Goal: Task Accomplishment & Management: Manage account settings

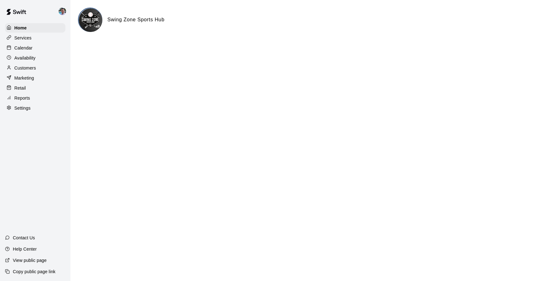
click at [29, 48] on p "Calendar" at bounding box center [23, 48] width 18 height 6
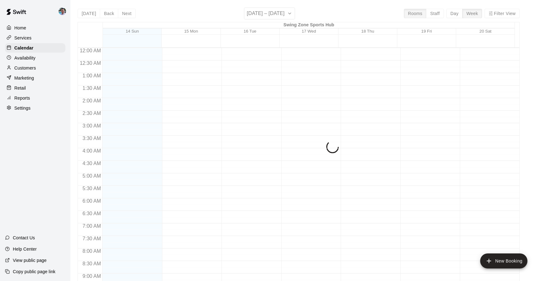
scroll to position [336, 0]
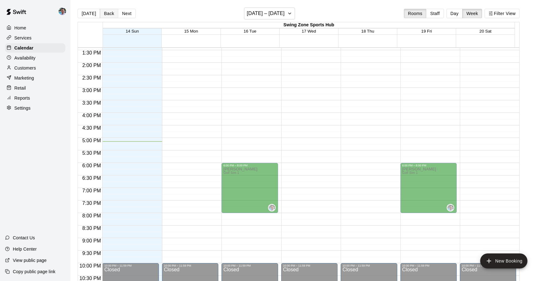
click at [110, 13] on button "Back" at bounding box center [109, 13] width 18 height 9
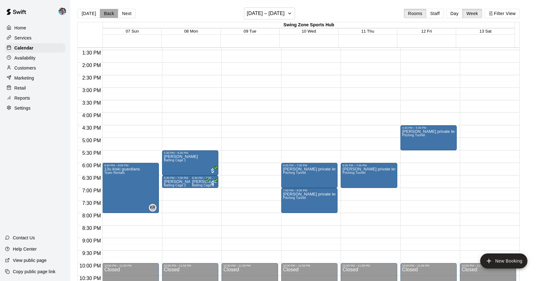
click at [110, 13] on button "Back" at bounding box center [109, 13] width 18 height 9
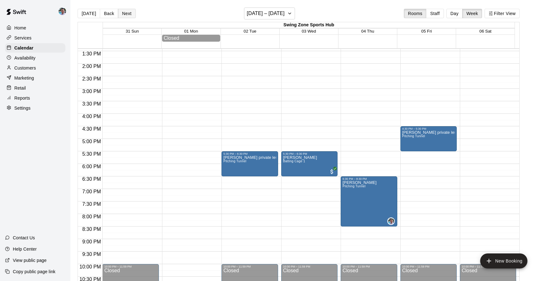
click at [120, 12] on button "Next" at bounding box center [127, 13] width 18 height 9
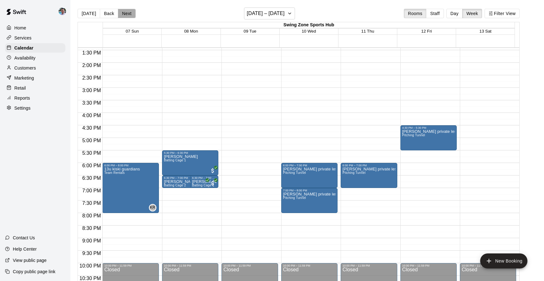
click at [125, 13] on button "Next" at bounding box center [127, 13] width 18 height 9
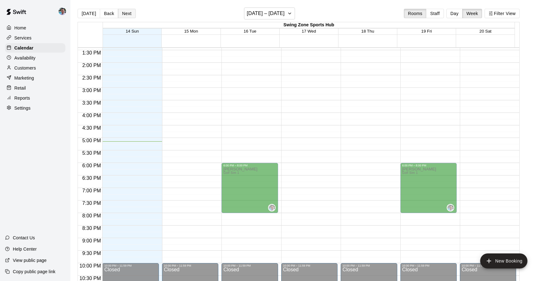
click at [128, 14] on button "Next" at bounding box center [127, 13] width 18 height 9
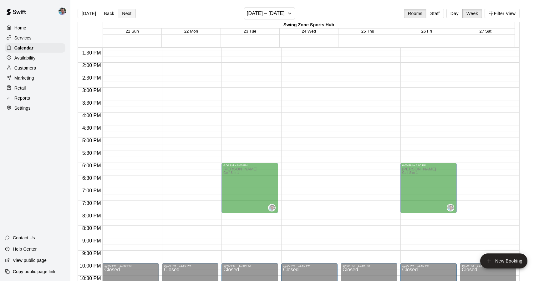
click at [124, 15] on button "Next" at bounding box center [127, 13] width 18 height 9
click at [103, 15] on button "Back" at bounding box center [109, 13] width 18 height 9
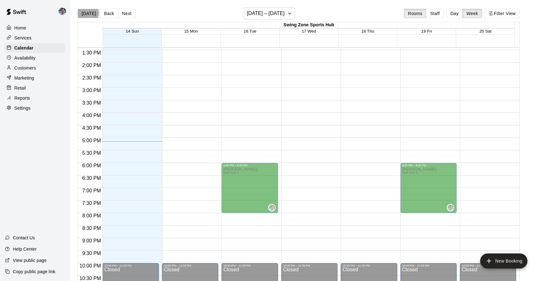
click at [86, 13] on button "[DATE]" at bounding box center [89, 13] width 23 height 9
click at [105, 15] on button "Back" at bounding box center [109, 13] width 18 height 9
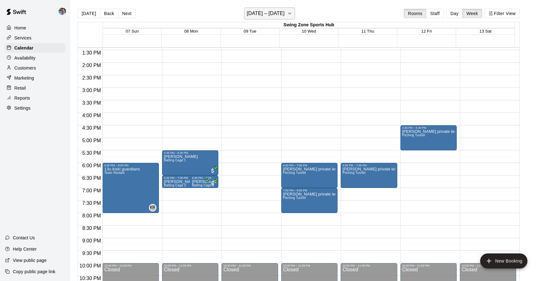
click at [268, 13] on h6 "September 07 – 13" at bounding box center [266, 13] width 38 height 9
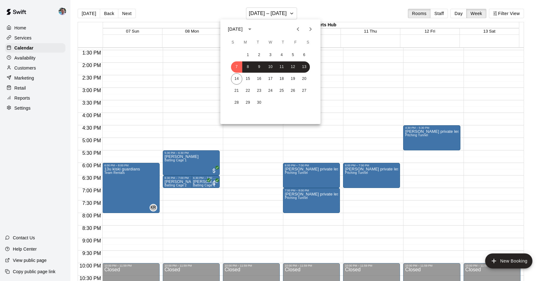
click at [306, 26] on button "Next month" at bounding box center [310, 29] width 13 height 13
click at [301, 27] on icon "Previous month" at bounding box center [298, 29] width 8 height 8
click at [249, 80] on button "14" at bounding box center [247, 78] width 11 height 11
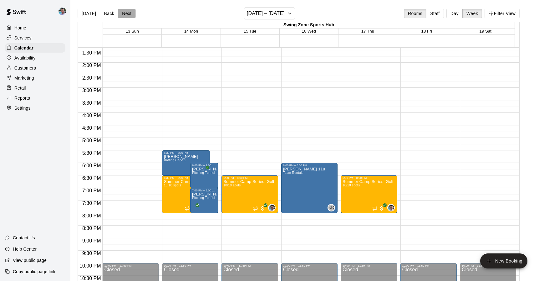
click at [126, 13] on button "Next" at bounding box center [127, 13] width 18 height 9
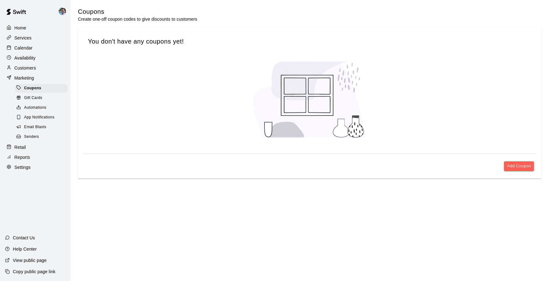
click at [41, 47] on div "Calendar" at bounding box center [35, 47] width 60 height 9
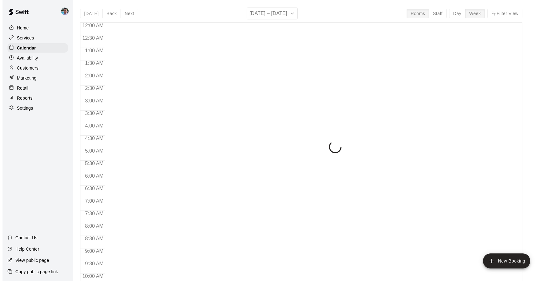
scroll to position [336, 0]
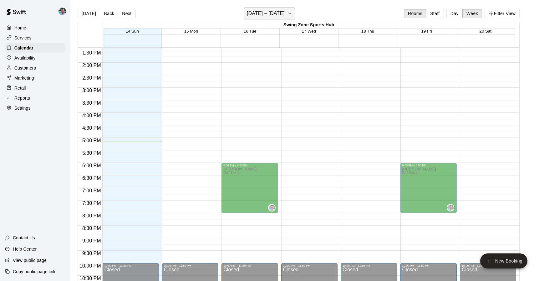
click at [258, 13] on h6 "[DATE] – [DATE]" at bounding box center [266, 13] width 38 height 9
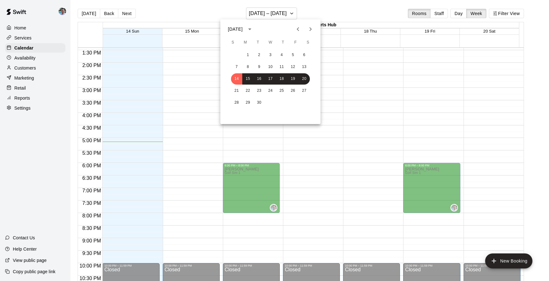
click at [302, 29] on button "Previous month" at bounding box center [298, 29] width 13 height 13
click at [247, 92] on button "21" at bounding box center [247, 90] width 11 height 11
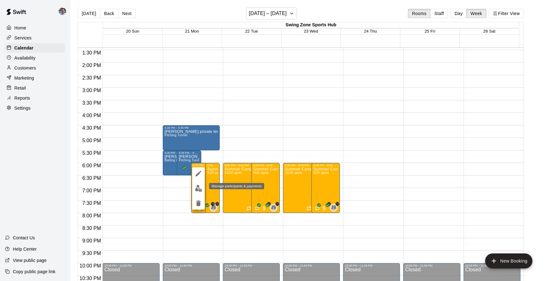
click at [200, 189] on img "edit" at bounding box center [198, 188] width 7 height 7
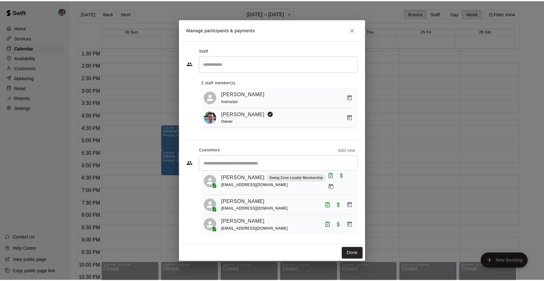
scroll to position [0, 0]
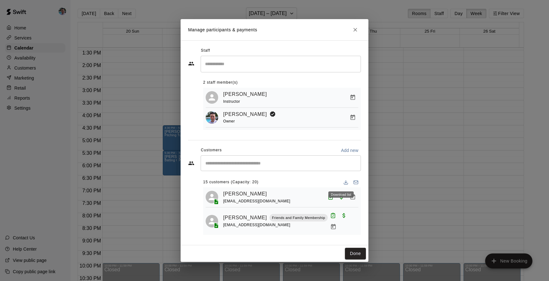
click at [343, 182] on icon "Download list" at bounding box center [345, 182] width 5 height 5
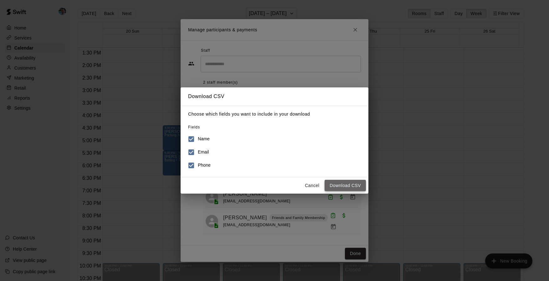
click at [352, 184] on button "Download CSV" at bounding box center [345, 186] width 41 height 12
click at [315, 185] on button "Cancel" at bounding box center [312, 186] width 20 height 12
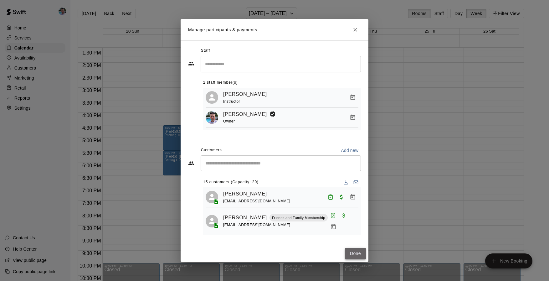
click at [357, 252] on button "Done" at bounding box center [355, 254] width 21 height 12
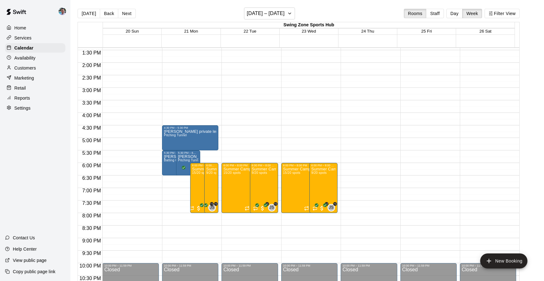
click at [36, 77] on div "Marketing" at bounding box center [35, 77] width 60 height 9
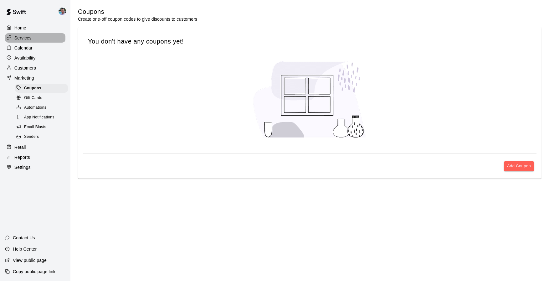
click at [26, 36] on p "Services" at bounding box center [22, 38] width 17 height 6
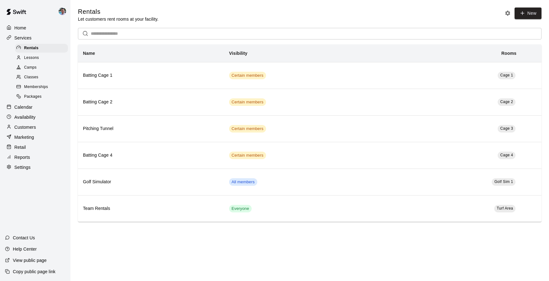
click at [33, 64] on span "Camps" at bounding box center [30, 67] width 13 height 6
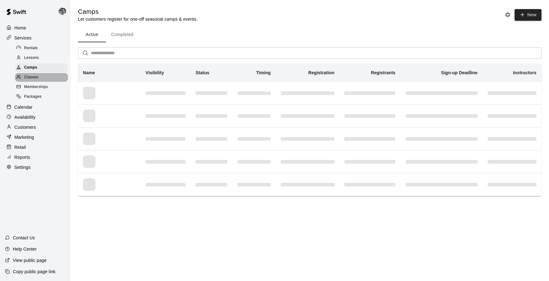
click at [52, 75] on div "Classes" at bounding box center [41, 77] width 53 height 9
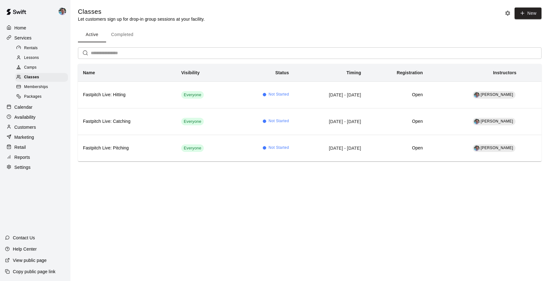
click at [40, 64] on div "Camps" at bounding box center [41, 67] width 53 height 9
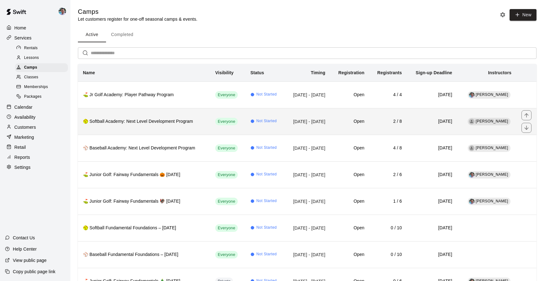
click at [158, 131] on th "🥎 Softball Academy: Next Level Development Program" at bounding box center [144, 121] width 132 height 27
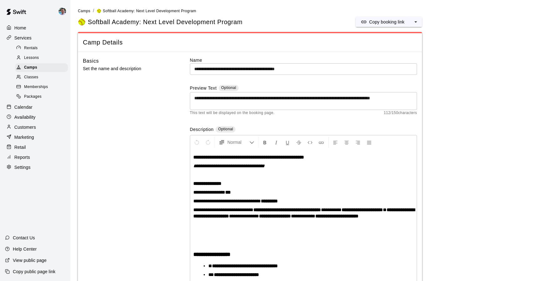
scroll to position [104, 0]
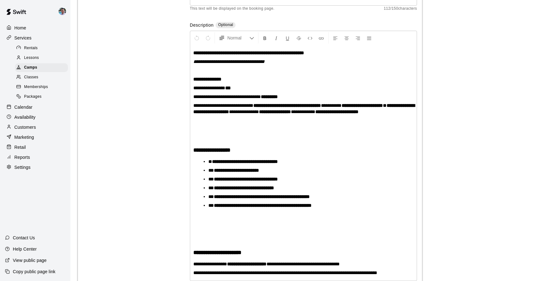
click at [30, 85] on span "Memberships" at bounding box center [36, 87] width 24 height 6
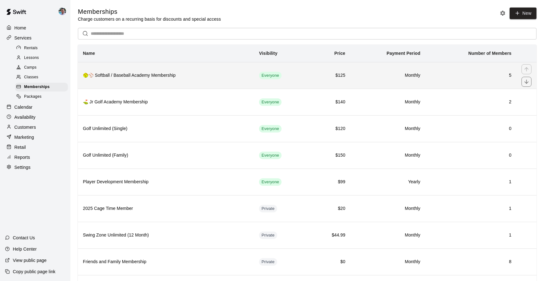
click at [204, 72] on h6 "🥎⚾ Softball / Baseball Academy Membership" at bounding box center [166, 75] width 166 height 7
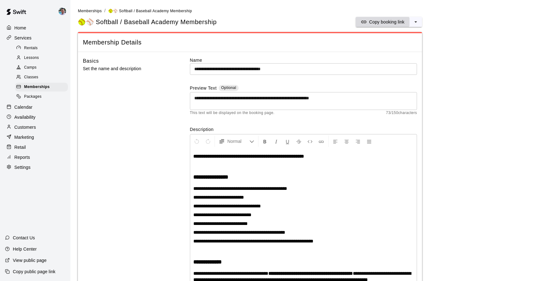
click at [395, 23] on p "Copy booking link" at bounding box center [386, 22] width 35 height 6
click at [30, 134] on p "Marketing" at bounding box center [24, 137] width 20 height 6
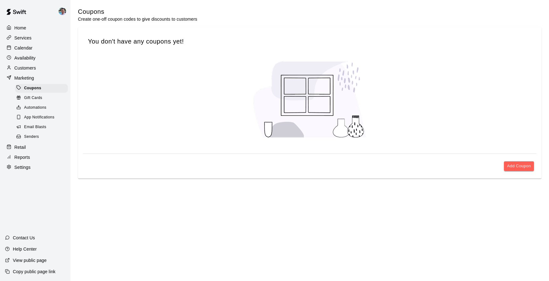
click at [40, 128] on span "Email Blasts" at bounding box center [35, 127] width 22 height 6
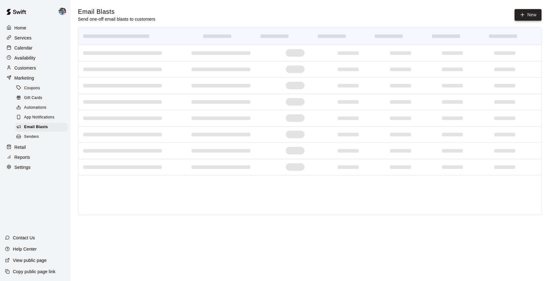
click at [527, 15] on link "New" at bounding box center [528, 15] width 27 height 12
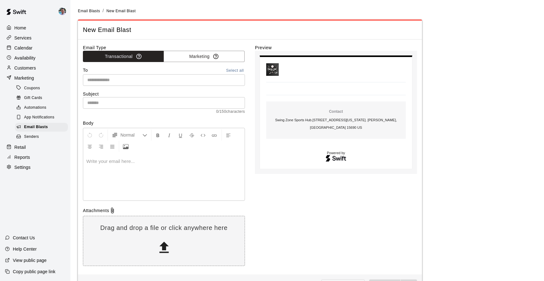
click at [182, 80] on input "text" at bounding box center [163, 80] width 157 height 8
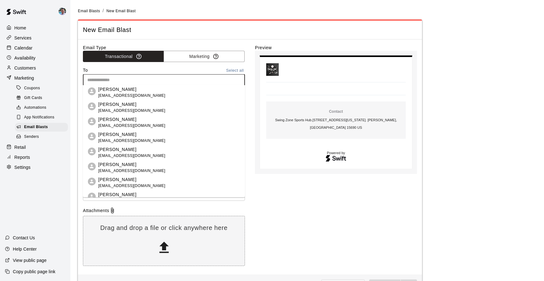
click at [181, 67] on div "To Select all" at bounding box center [164, 70] width 162 height 7
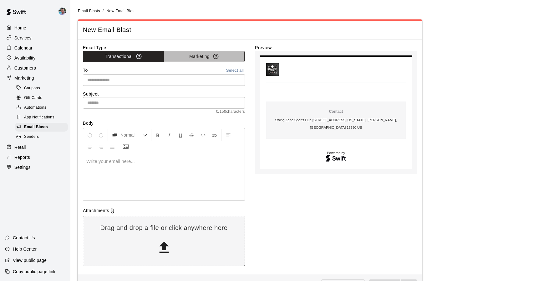
click at [190, 54] on button "Marketing" at bounding box center [204, 57] width 81 height 12
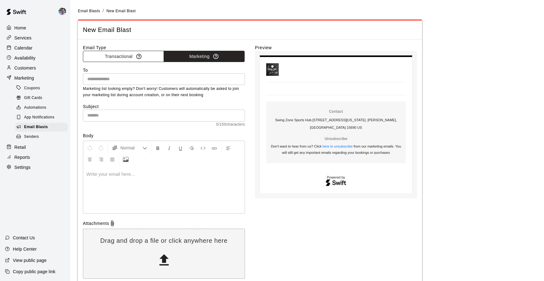
click at [107, 57] on button "Transactional" at bounding box center [123, 57] width 81 height 12
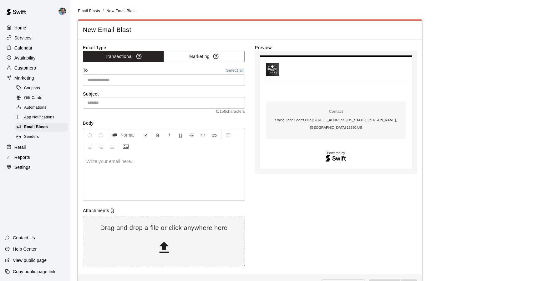
click at [131, 80] on input "text" at bounding box center [163, 80] width 157 height 8
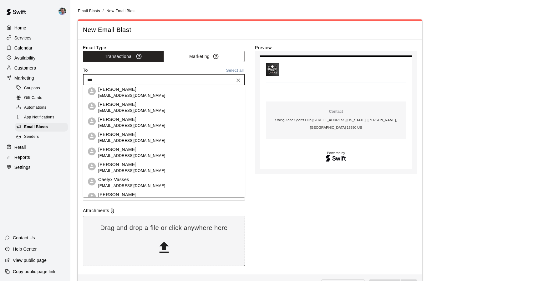
type input "****"
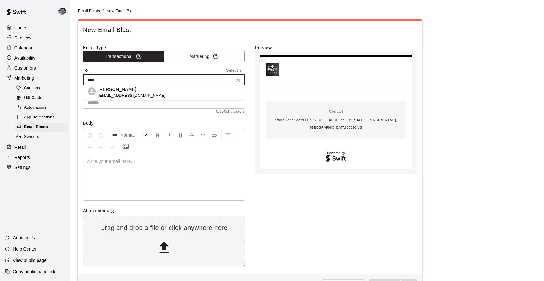
click at [141, 92] on p "Lena Shaffer" at bounding box center [131, 89] width 67 height 7
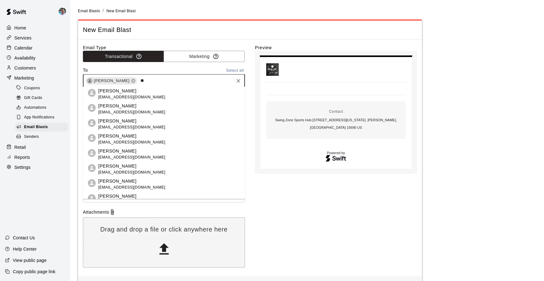
type input "***"
click at [190, 186] on li "Ava Weissert fgw322@yahoo.com" at bounding box center [164, 184] width 162 height 15
type input "****"
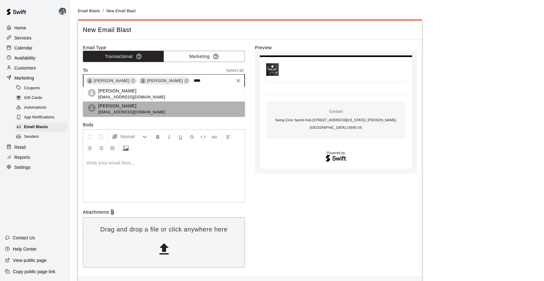
click at [191, 109] on li "Reese DeStefano kristinslater17@gmail.com" at bounding box center [164, 108] width 162 height 15
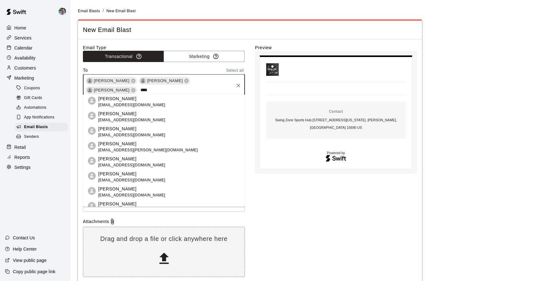
type input "*****"
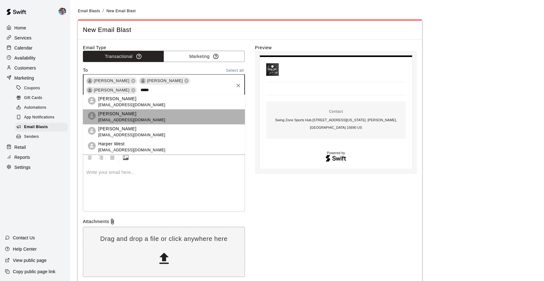
click at [184, 114] on li "Harper Williams evanwilliams31@gmail.com" at bounding box center [164, 116] width 162 height 15
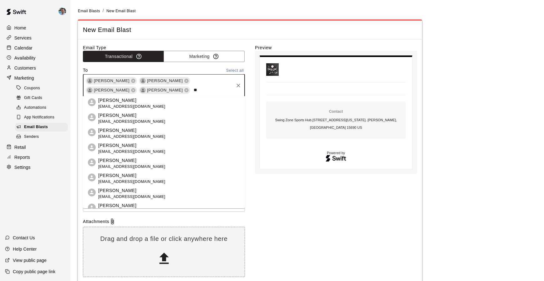
type input "***"
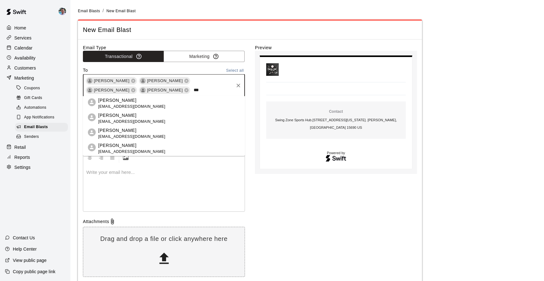
click at [157, 118] on li "Lily Hall tbzinch@gmail.com" at bounding box center [164, 118] width 162 height 15
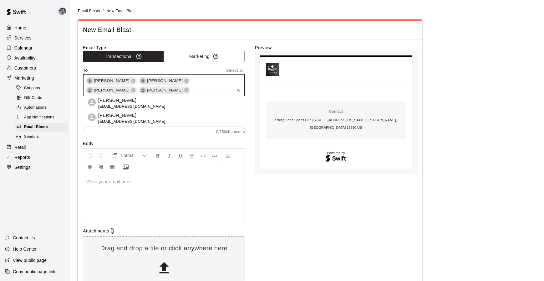
type input "*****"
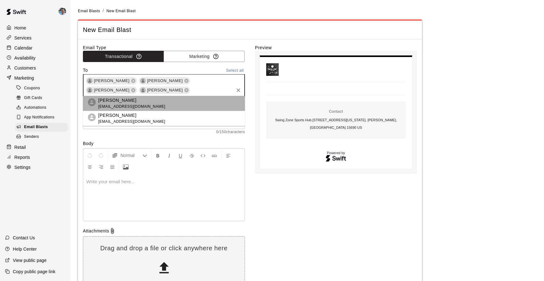
click at [183, 101] on li "Robert Kalbaugh ilovemybabiesainebobryan@gmail.com" at bounding box center [164, 103] width 162 height 15
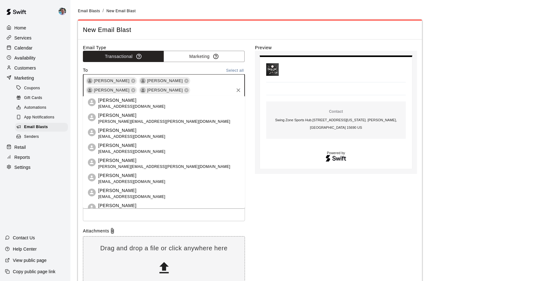
type input "***"
click at [238, 88] on icon "Clear" at bounding box center [239, 90] width 4 height 4
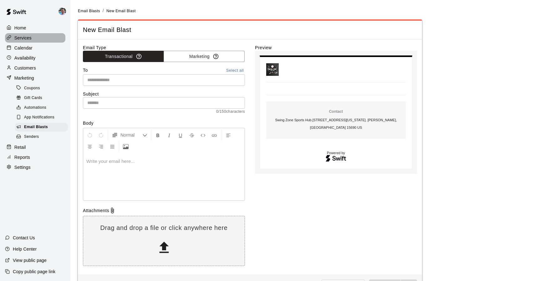
click at [34, 39] on div "Services" at bounding box center [35, 37] width 60 height 9
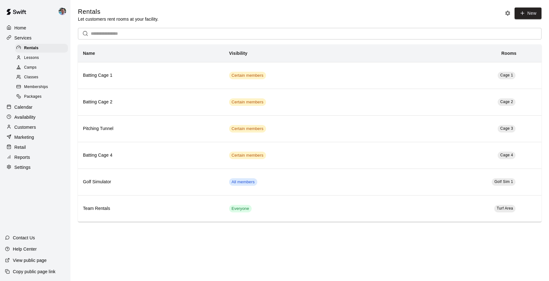
click at [48, 75] on div "Classes" at bounding box center [41, 77] width 53 height 9
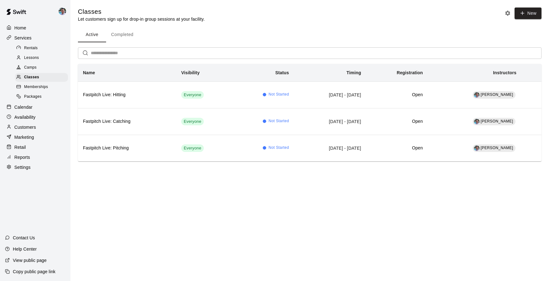
click at [53, 69] on div "Camps" at bounding box center [41, 67] width 53 height 9
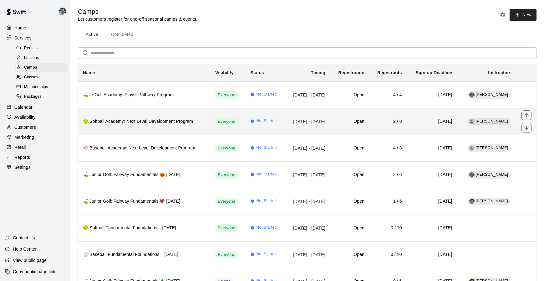
click at [141, 130] on th "🥎 Softball Academy: Next Level Development Program" at bounding box center [144, 121] width 132 height 27
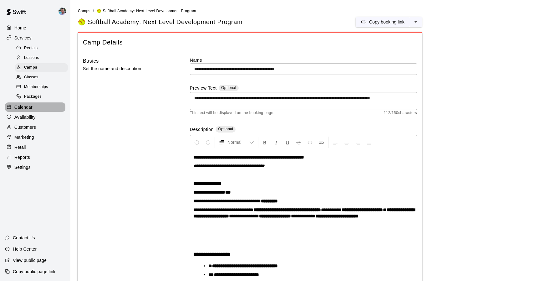
click at [30, 108] on p "Calendar" at bounding box center [23, 107] width 18 height 6
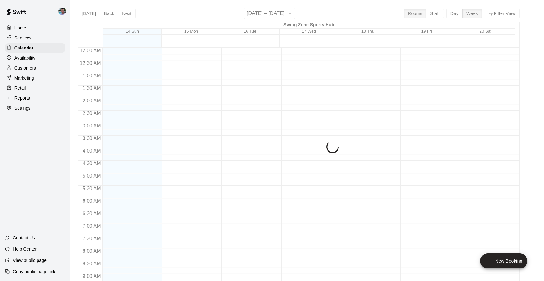
scroll to position [336, 0]
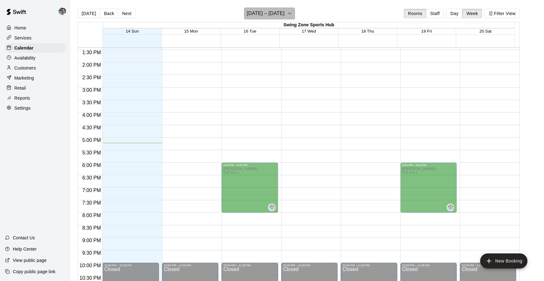
click at [269, 16] on h6 "[DATE] – [DATE]" at bounding box center [266, 13] width 38 height 9
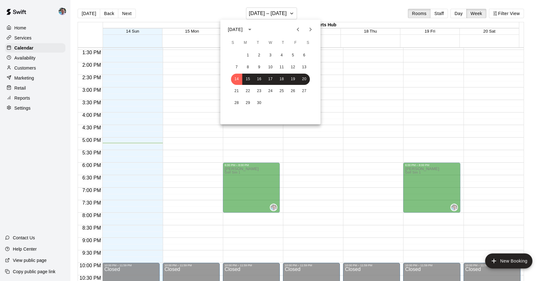
click at [298, 29] on icon "Previous month" at bounding box center [298, 30] width 2 height 4
click at [247, 90] on button "21" at bounding box center [247, 90] width 11 height 11
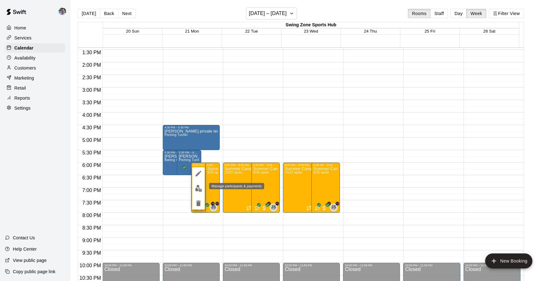
click at [197, 188] on img "edit" at bounding box center [198, 188] width 7 height 7
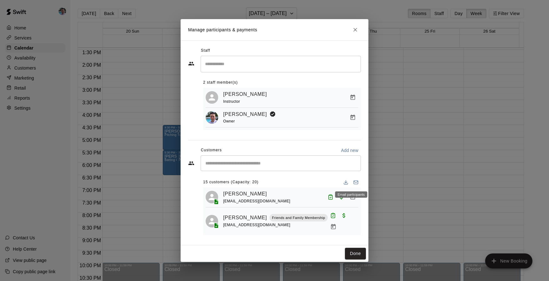
click at [354, 181] on rect "Email participants" at bounding box center [356, 182] width 4 height 3
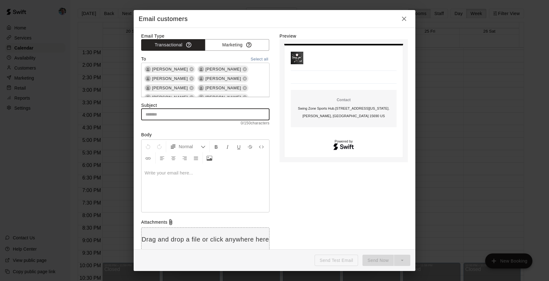
click at [211, 115] on input "text" at bounding box center [205, 115] width 128 height 12
click at [201, 112] on input "text" at bounding box center [205, 115] width 128 height 12
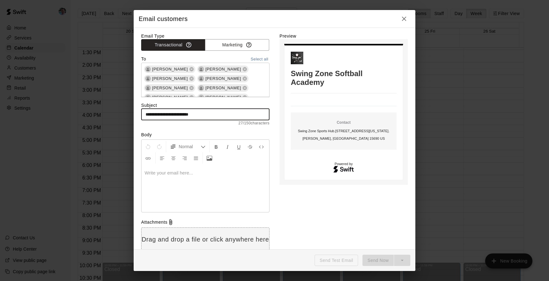
type input "**********"
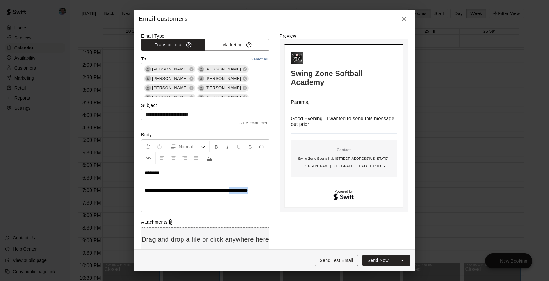
drag, startPoint x: 264, startPoint y: 190, endPoint x: 245, endPoint y: 190, distance: 19.1
click at [245, 190] on span "**********" at bounding box center [196, 190] width 103 height 5
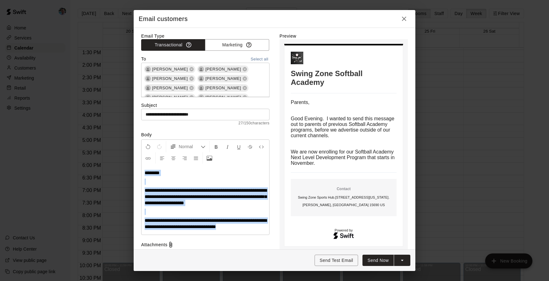
drag, startPoint x: 260, startPoint y: 226, endPoint x: 104, endPoint y: 160, distance: 169.3
click at [104, 160] on div "**********" at bounding box center [274, 140] width 549 height 281
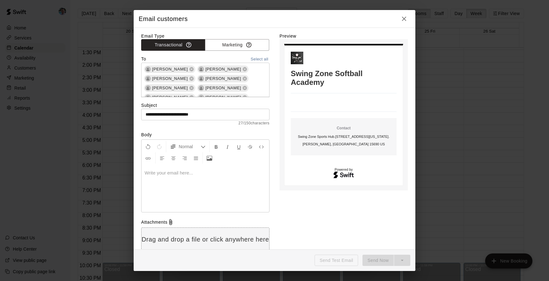
click at [400, 18] on button "button" at bounding box center [404, 19] width 13 height 13
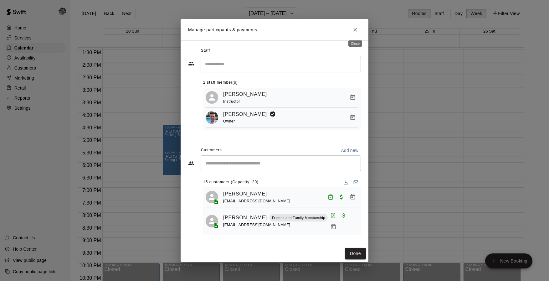
click at [356, 28] on icon "Close" at bounding box center [355, 30] width 6 height 6
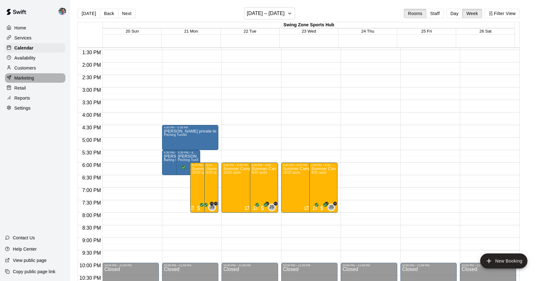
click at [37, 80] on div "Marketing" at bounding box center [35, 77] width 60 height 9
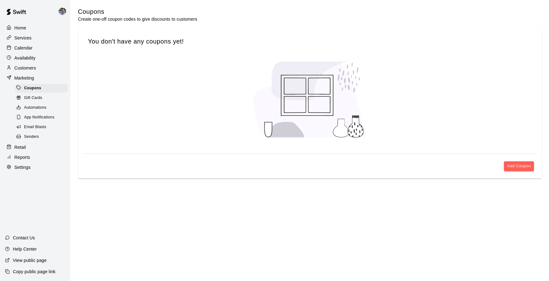
click at [38, 34] on div "Services" at bounding box center [35, 37] width 60 height 9
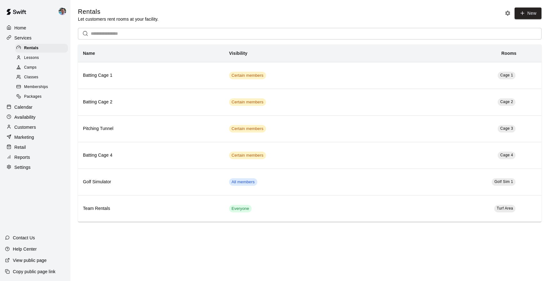
click at [49, 86] on div "Memberships" at bounding box center [41, 87] width 53 height 9
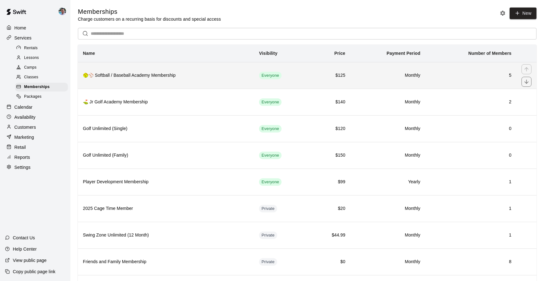
click at [220, 74] on h6 "🥎⚾ Softball / Baseball Academy Membership" at bounding box center [166, 75] width 166 height 7
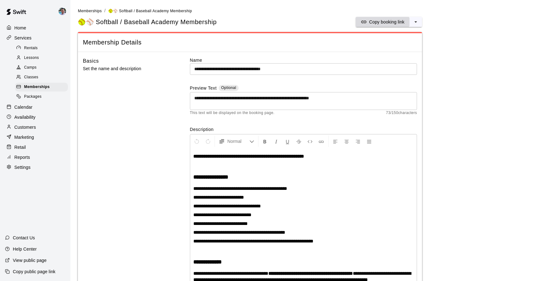
click at [381, 23] on p "Copy booking link" at bounding box center [386, 22] width 35 height 6
click at [31, 27] on div "Home" at bounding box center [35, 27] width 60 height 9
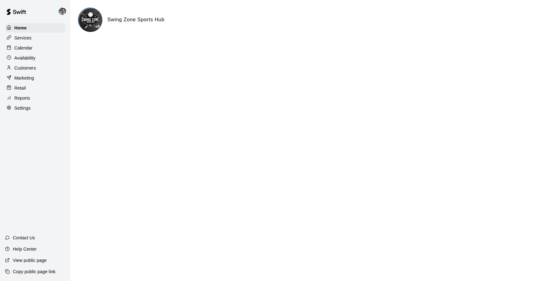
click at [42, 79] on div "Marketing" at bounding box center [35, 77] width 60 height 9
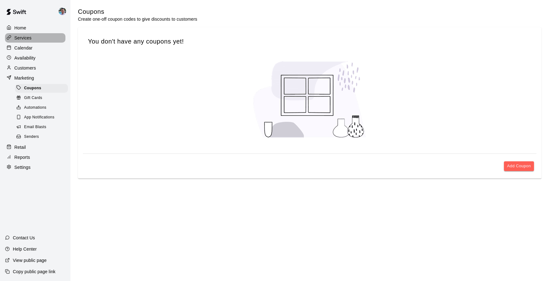
click at [39, 40] on div "Services" at bounding box center [35, 37] width 60 height 9
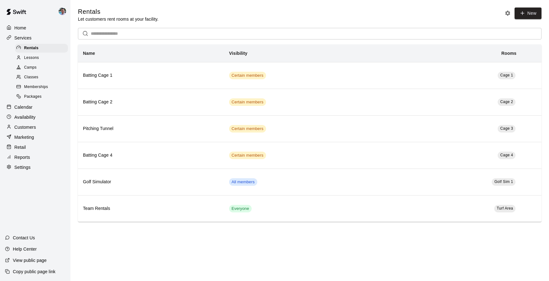
click at [42, 136] on div "Marketing" at bounding box center [35, 136] width 60 height 9
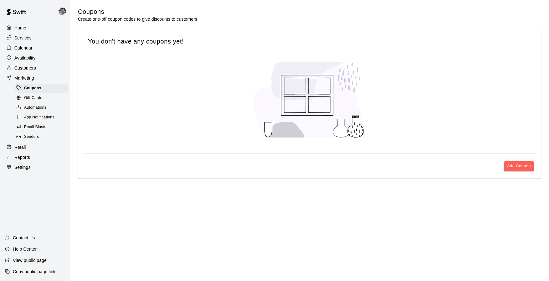
click at [57, 123] on div "Email Blasts" at bounding box center [41, 127] width 53 height 9
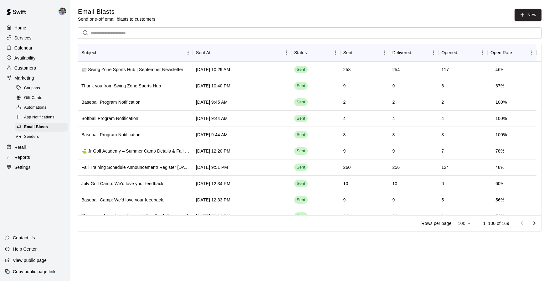
click at [27, 46] on p "Calendar" at bounding box center [23, 48] width 18 height 6
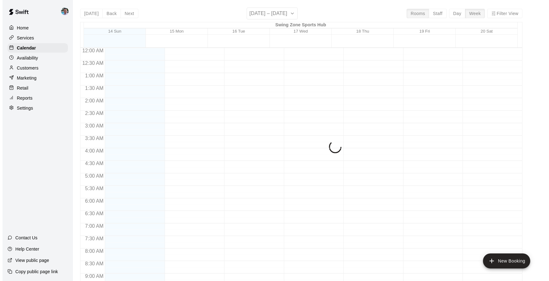
scroll to position [336, 0]
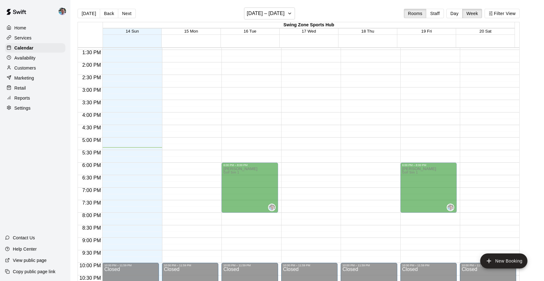
click at [29, 41] on p "Services" at bounding box center [22, 38] width 17 height 6
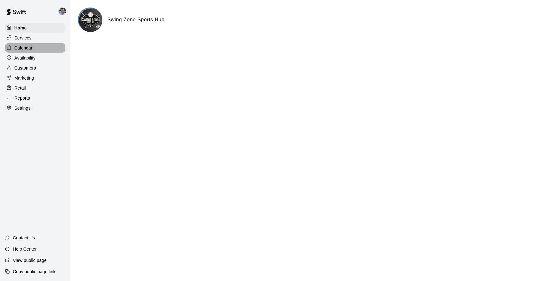
click at [36, 48] on div "Calendar" at bounding box center [35, 47] width 60 height 9
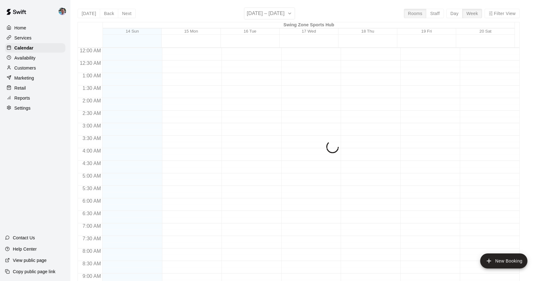
scroll to position [336, 0]
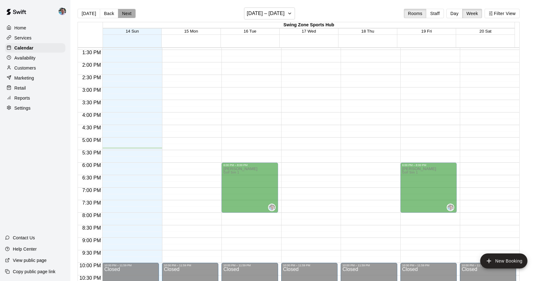
click at [127, 16] on button "Next" at bounding box center [127, 13] width 18 height 9
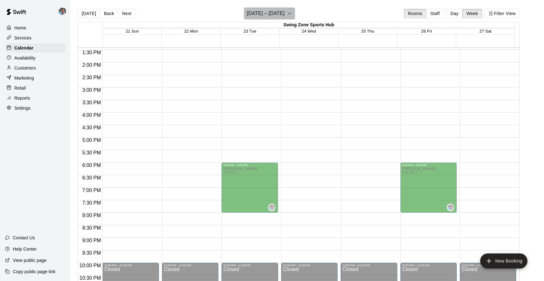
click at [295, 14] on button "[DATE] – [DATE]" at bounding box center [269, 14] width 51 height 12
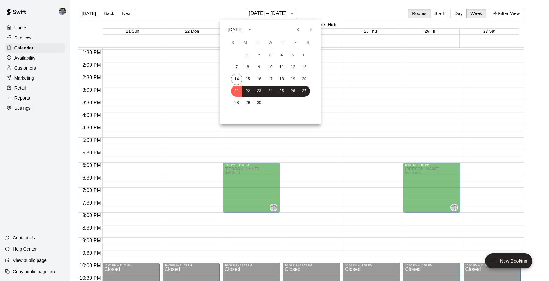
click at [313, 28] on icon "Next month" at bounding box center [311, 30] width 8 height 8
click at [282, 56] on button "2" at bounding box center [281, 55] width 11 height 11
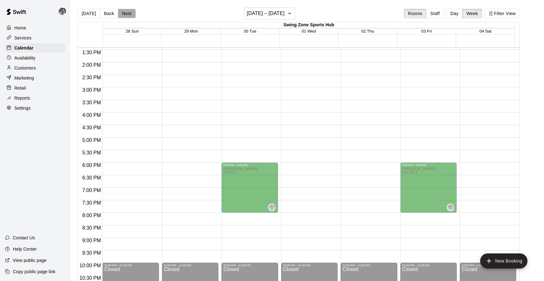
click at [125, 11] on button "Next" at bounding box center [127, 13] width 18 height 9
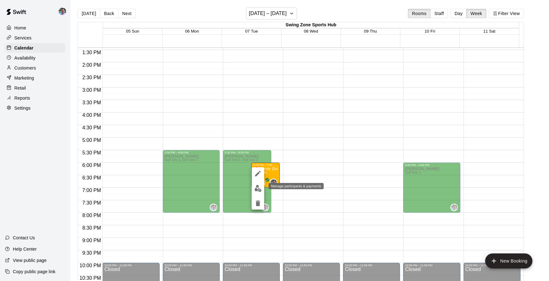
click at [260, 190] on img "edit" at bounding box center [258, 188] width 7 height 7
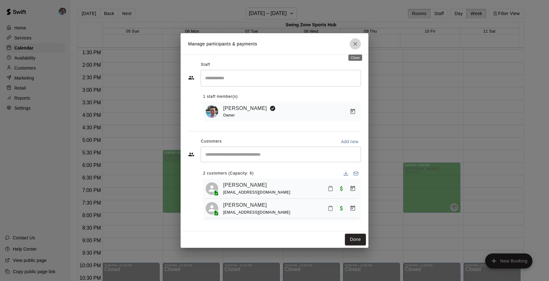
click at [354, 45] on icon "Close" at bounding box center [355, 44] width 4 height 4
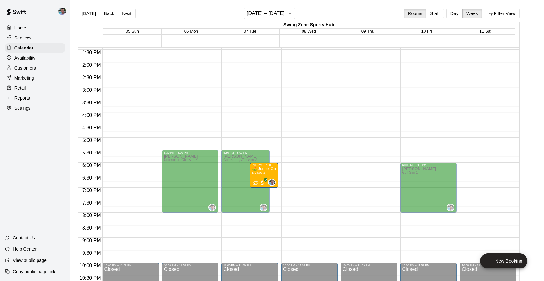
click at [27, 39] on p "Services" at bounding box center [22, 38] width 17 height 6
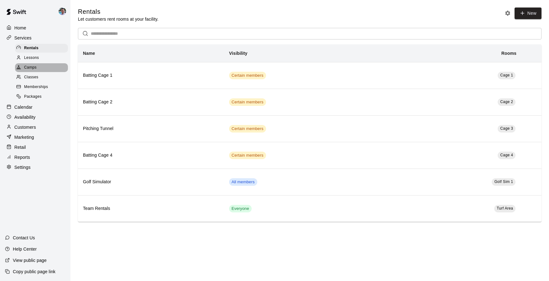
click at [42, 65] on div "Camps" at bounding box center [41, 67] width 53 height 9
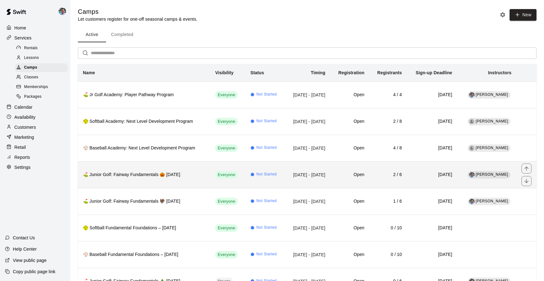
click at [196, 183] on th "⛳ Junior Golf: Fairway Fundamentals 🎃 [DATE]" at bounding box center [144, 174] width 132 height 27
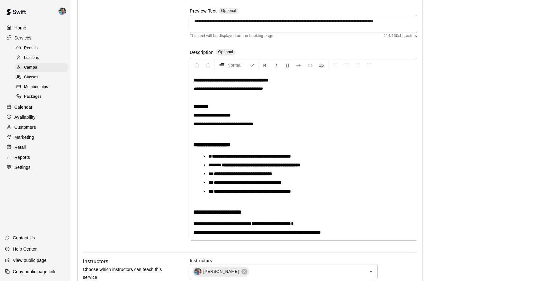
scroll to position [64, 0]
